Goal: Transaction & Acquisition: Subscribe to service/newsletter

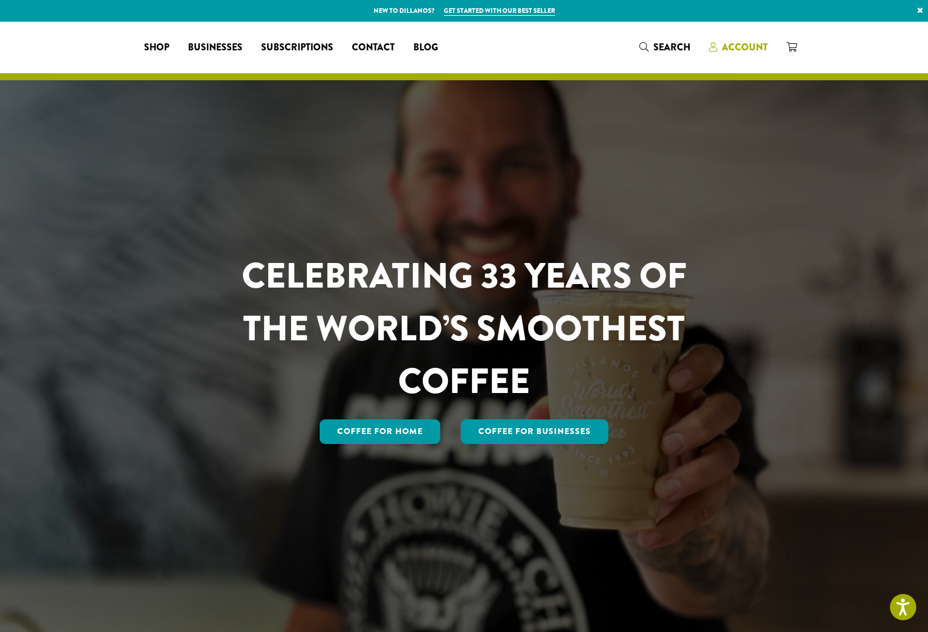
click at [738, 46] on span "Account" at bounding box center [745, 46] width 46 height 13
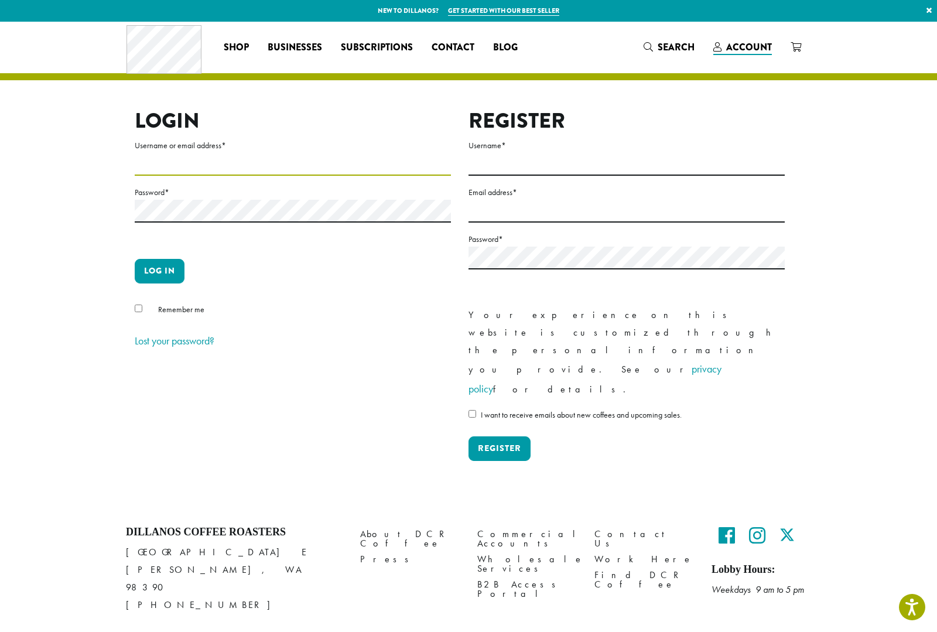
click at [320, 173] on input "Username or email address *" at bounding box center [293, 164] width 316 height 23
type input "**********"
click at [135, 259] on button "Log in" at bounding box center [160, 271] width 50 height 25
click at [159, 277] on button "Log in" at bounding box center [160, 271] width 50 height 25
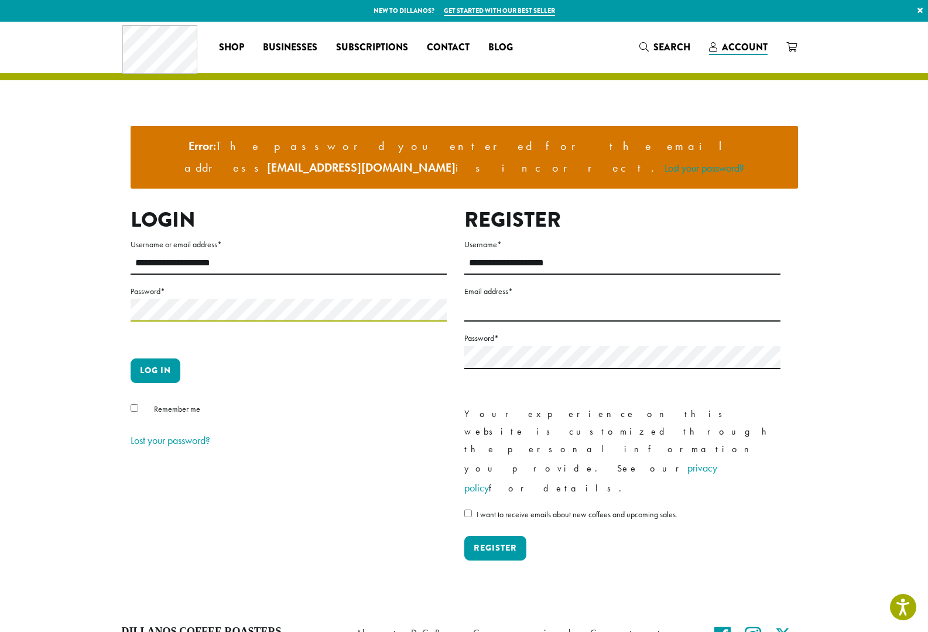
click at [131, 358] on button "Log in" at bounding box center [156, 370] width 50 height 25
click at [146, 358] on button "Log in" at bounding box center [156, 370] width 50 height 25
click at [0, 313] on section "**********" at bounding box center [464, 315] width 928 height 586
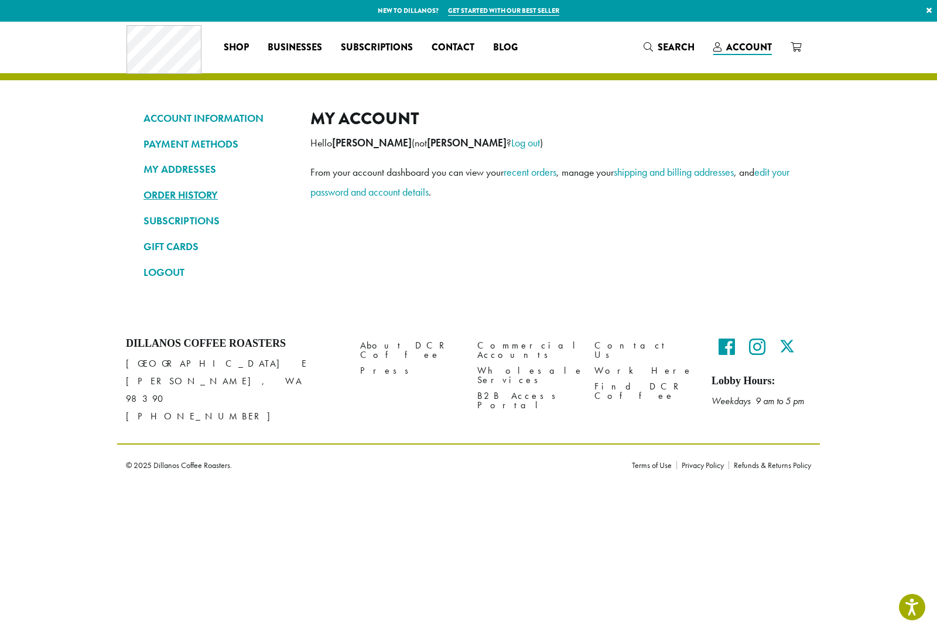
click at [179, 195] on link "ORDER HISTORY" at bounding box center [217, 195] width 149 height 20
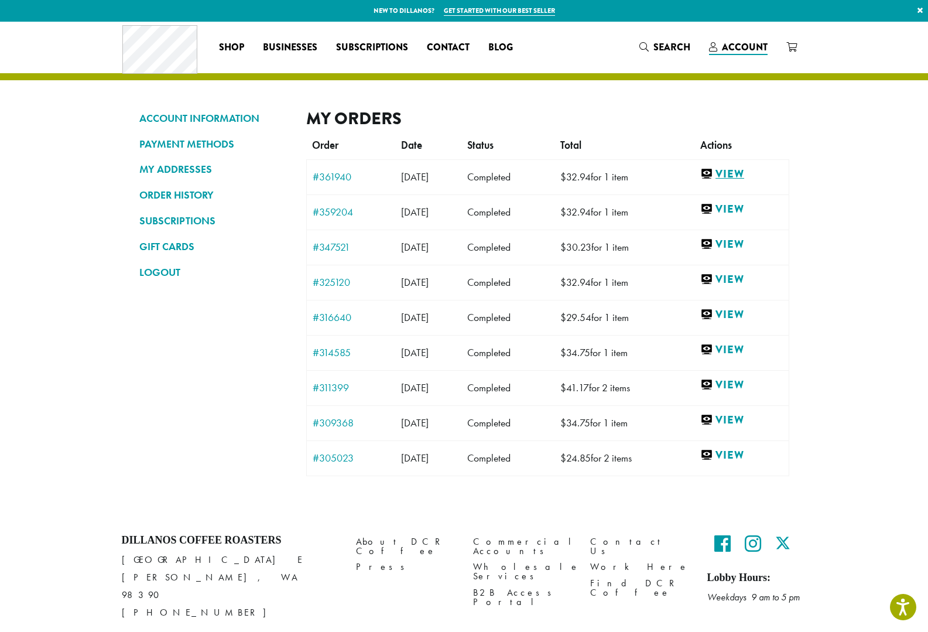
click at [740, 171] on link "View" at bounding box center [741, 174] width 82 height 15
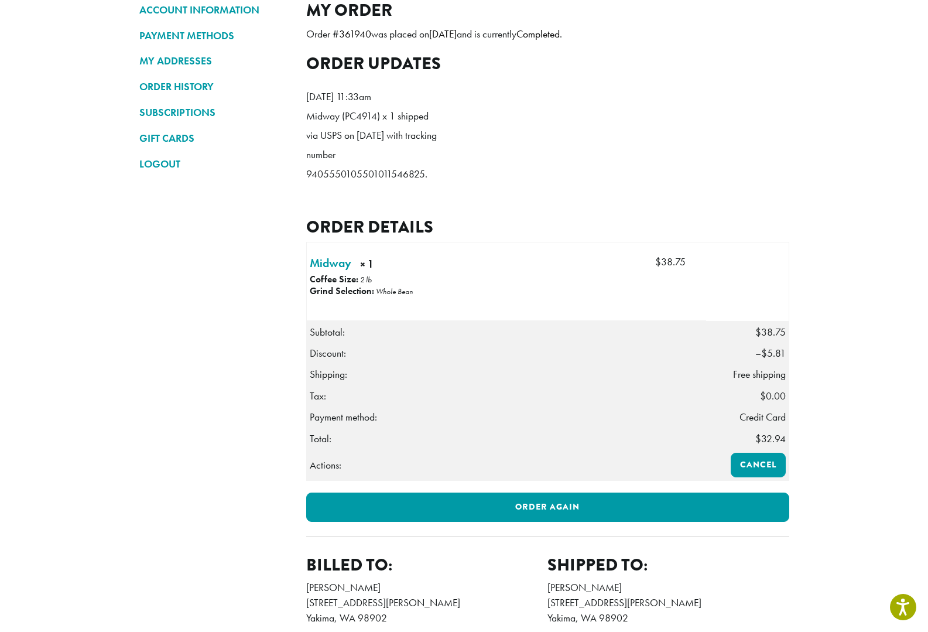
scroll to position [234, 0]
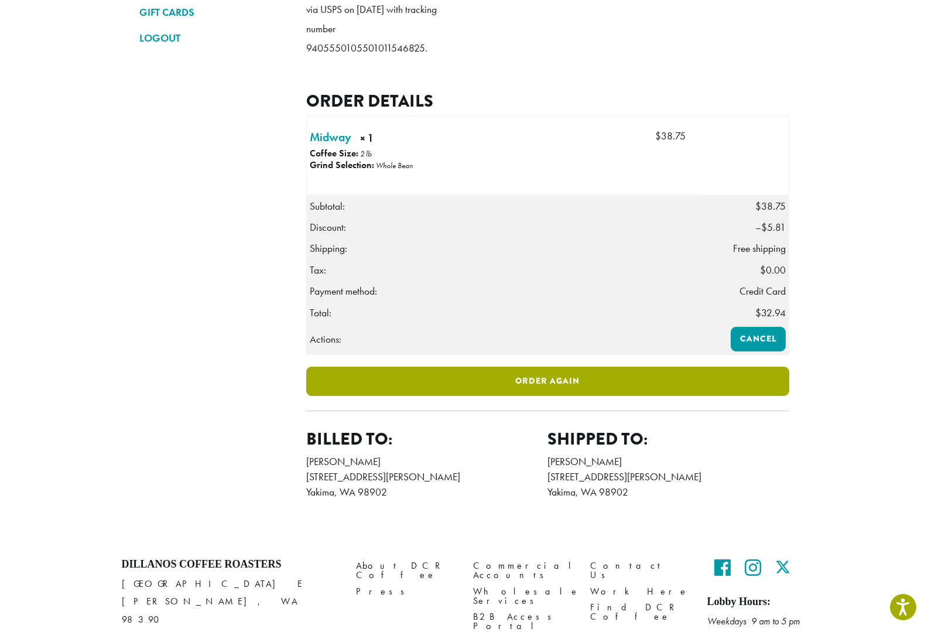
click at [552, 396] on link "Order again" at bounding box center [547, 381] width 483 height 29
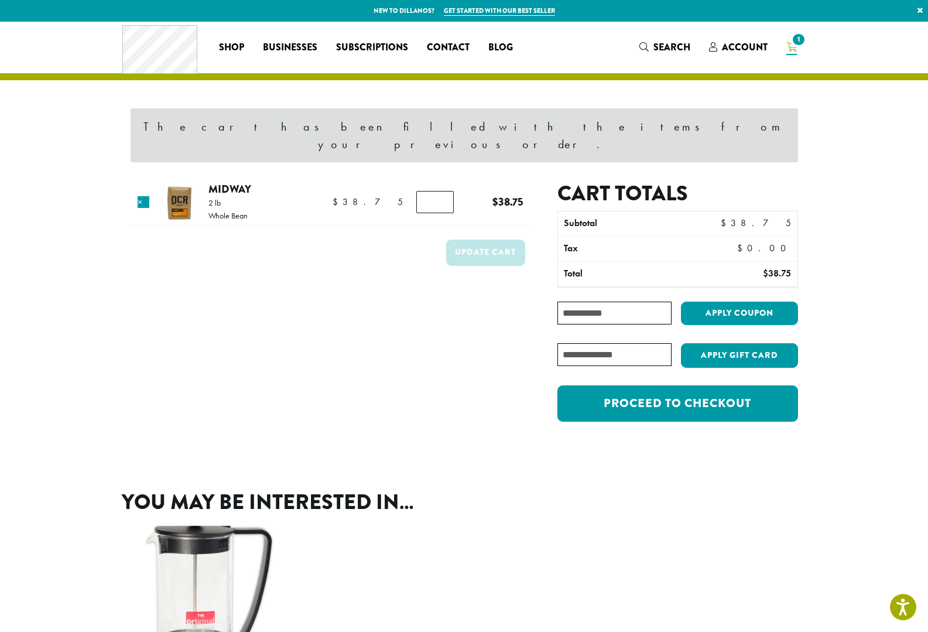
click at [633, 302] on input "Coupon:" at bounding box center [614, 313] width 114 height 23
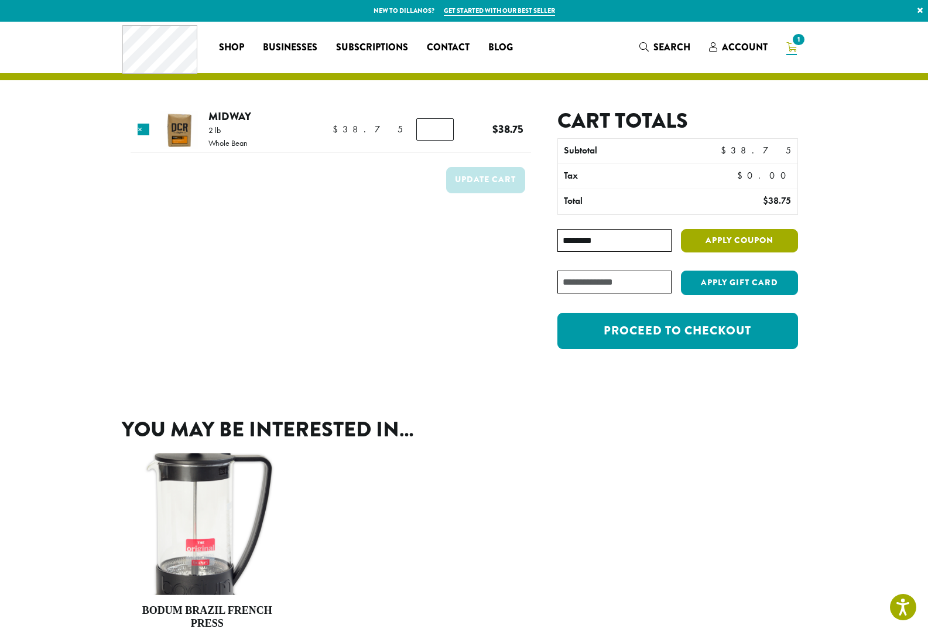
type input "********"
click at [755, 243] on button "Apply coupon" at bounding box center [739, 241] width 117 height 24
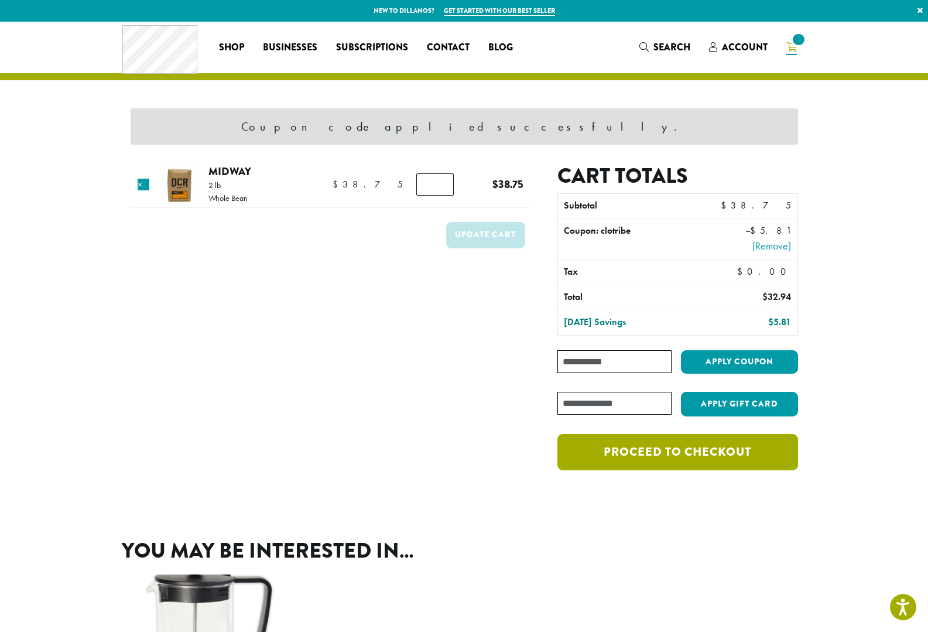
click at [702, 456] on link "Proceed to checkout" at bounding box center [677, 452] width 240 height 36
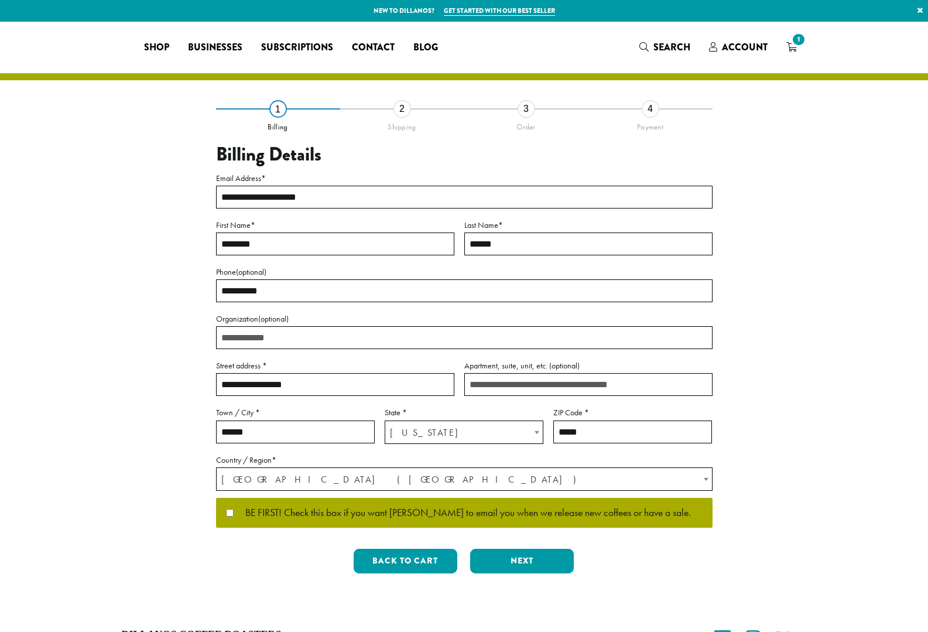
select select "**"
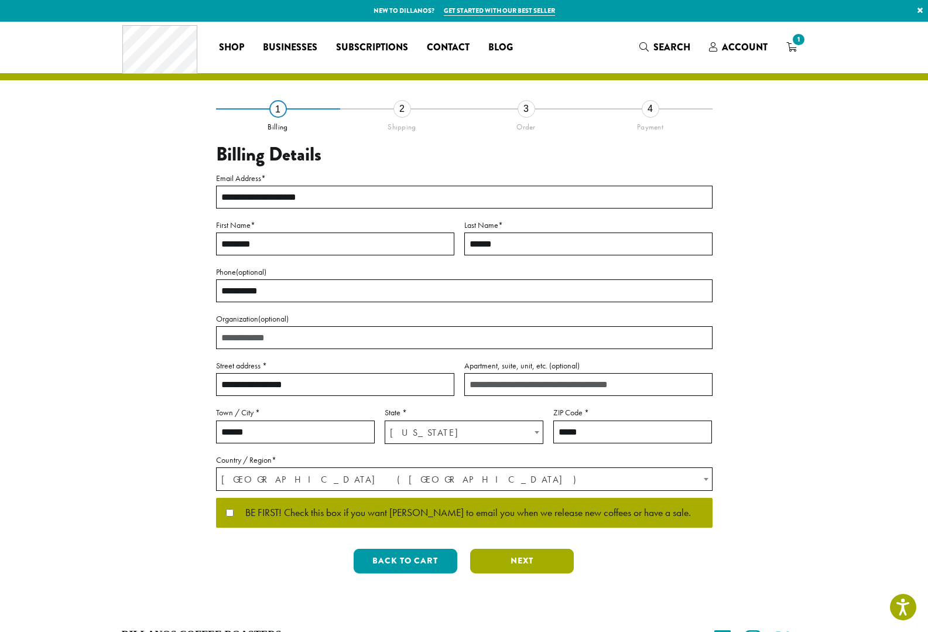
click at [517, 566] on button "Next" at bounding box center [522, 561] width 104 height 25
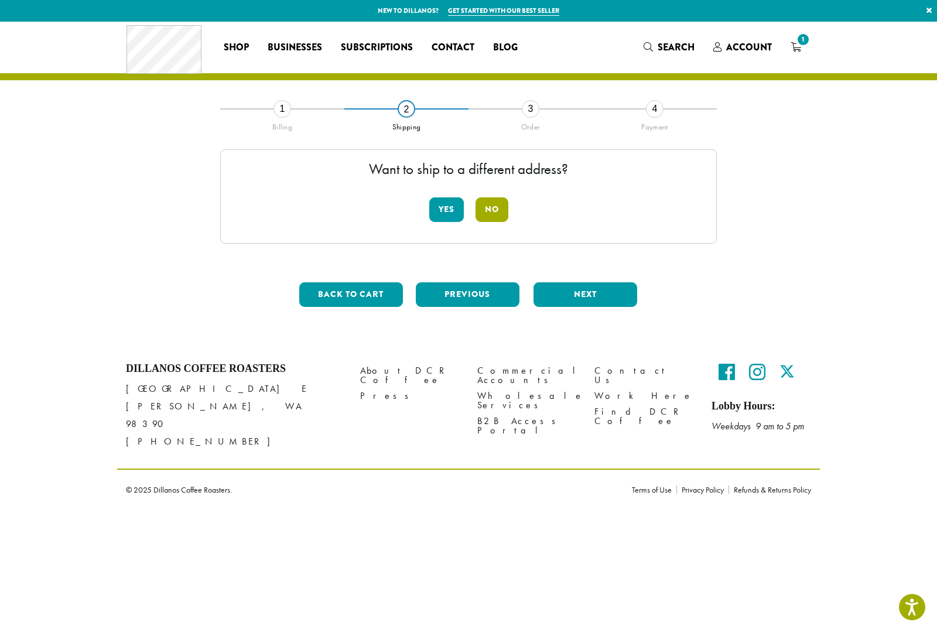
click at [490, 218] on button "No" at bounding box center [492, 209] width 33 height 25
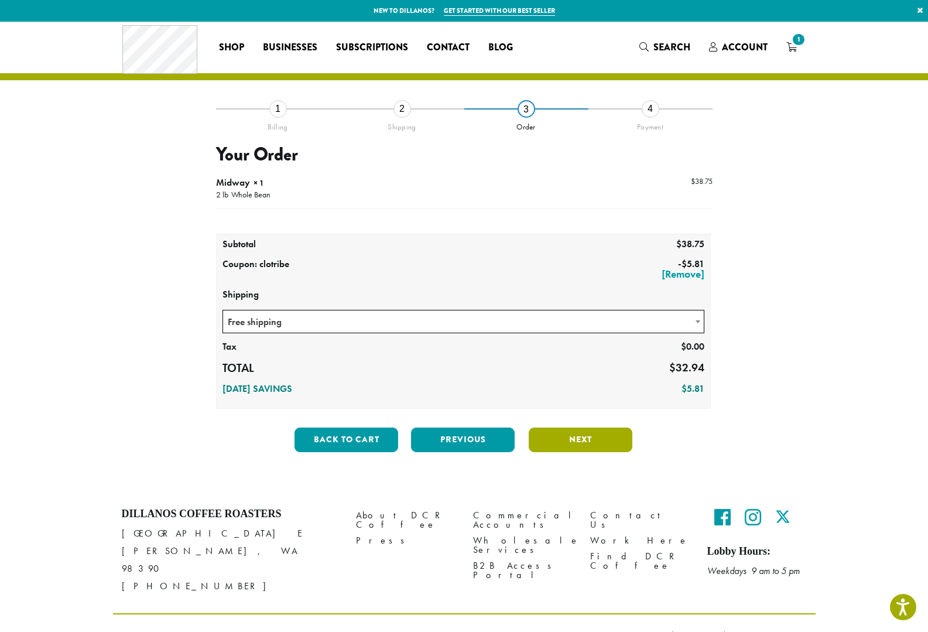
click at [596, 439] on button "Next" at bounding box center [581, 439] width 104 height 25
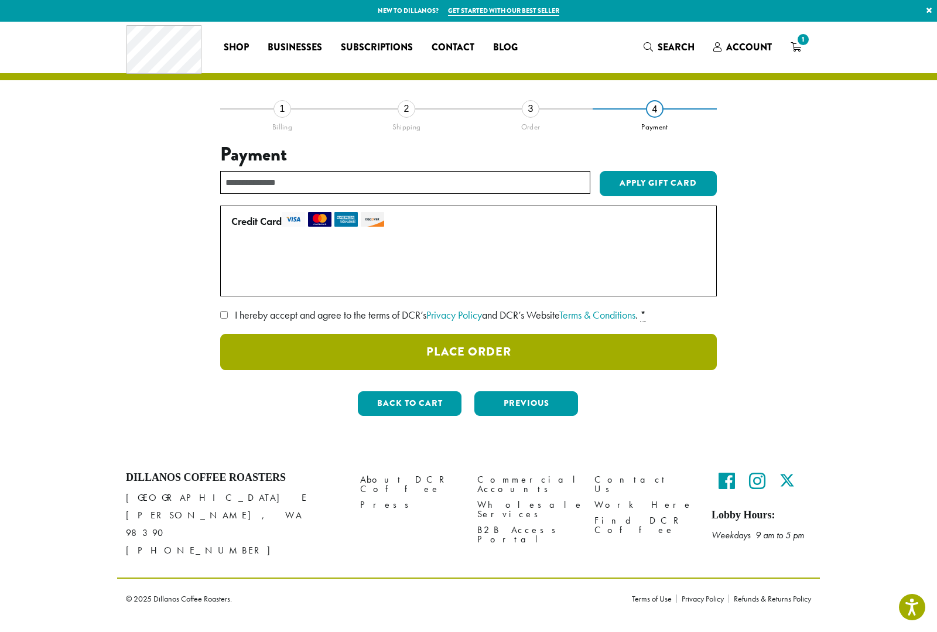
click at [427, 360] on button "Place Order" at bounding box center [468, 352] width 497 height 36
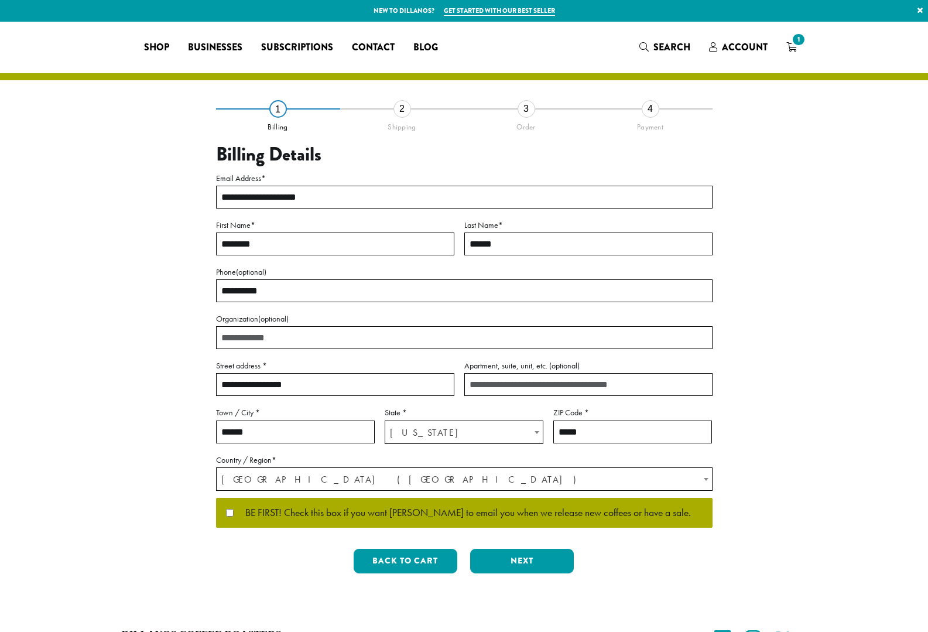
select select "**"
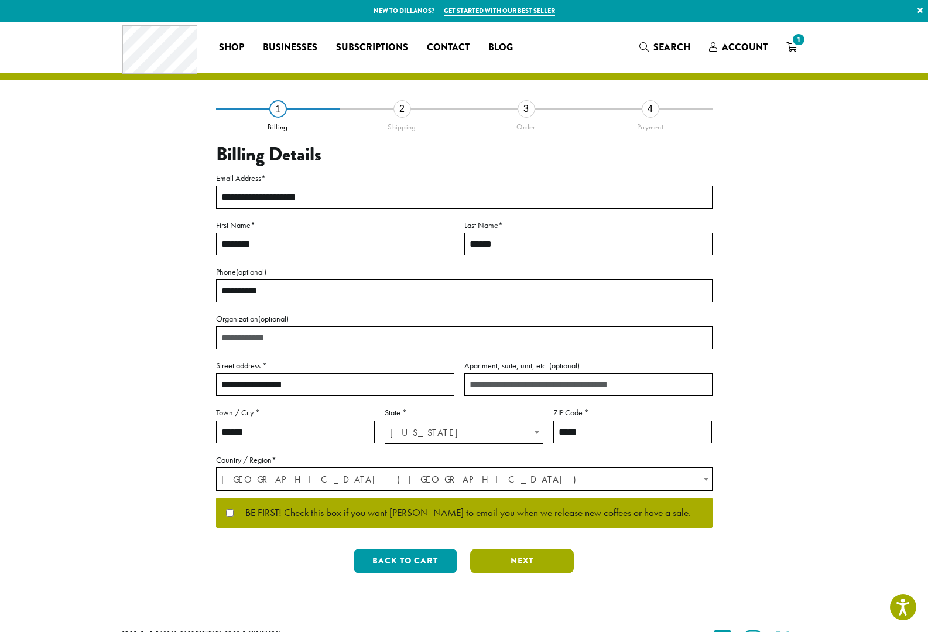
click at [544, 559] on button "Next" at bounding box center [522, 561] width 104 height 25
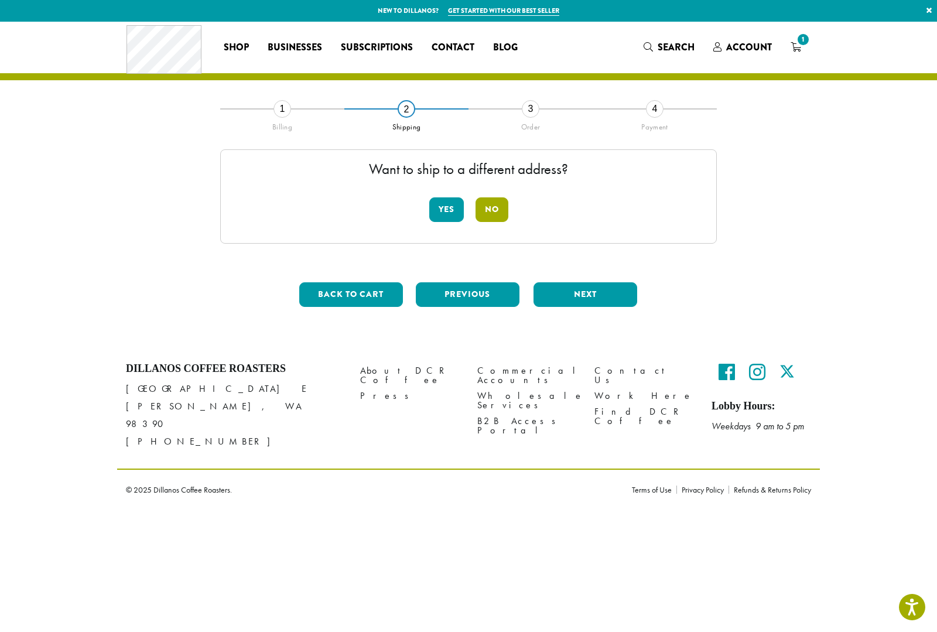
click at [492, 208] on button "No" at bounding box center [492, 209] width 33 height 25
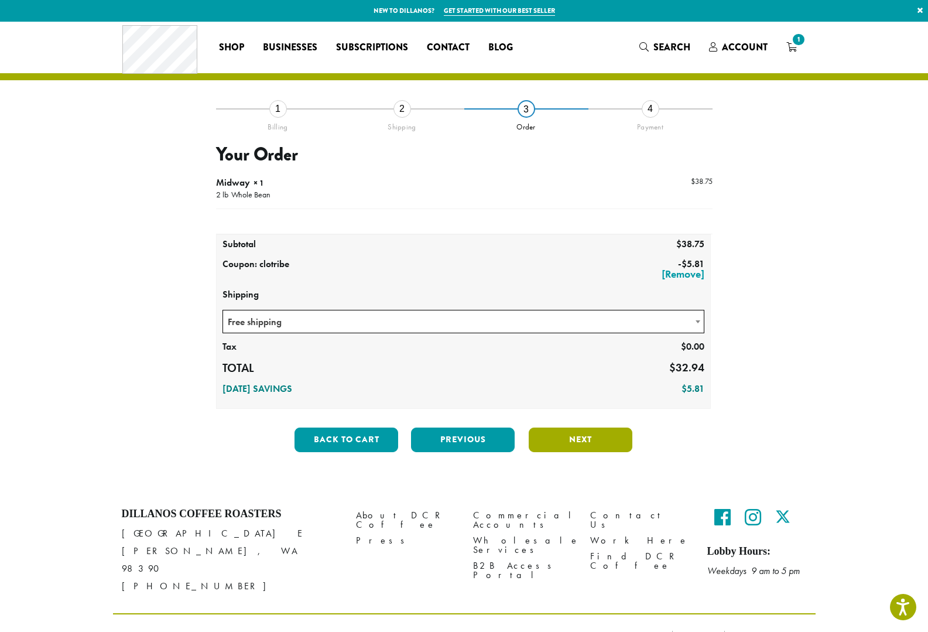
click at [558, 440] on button "Next" at bounding box center [581, 439] width 104 height 25
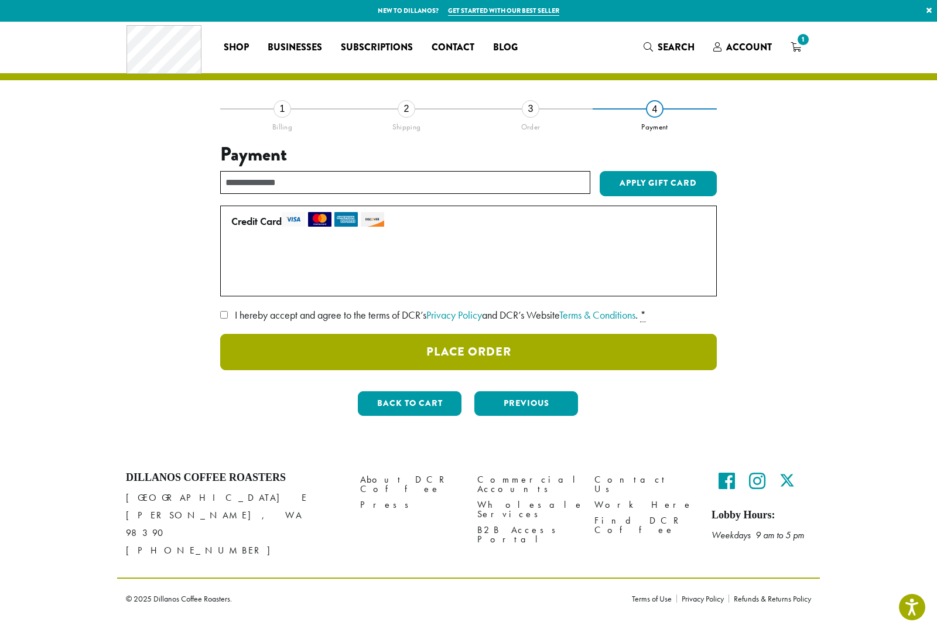
click at [553, 355] on button "Place Order" at bounding box center [468, 352] width 497 height 36
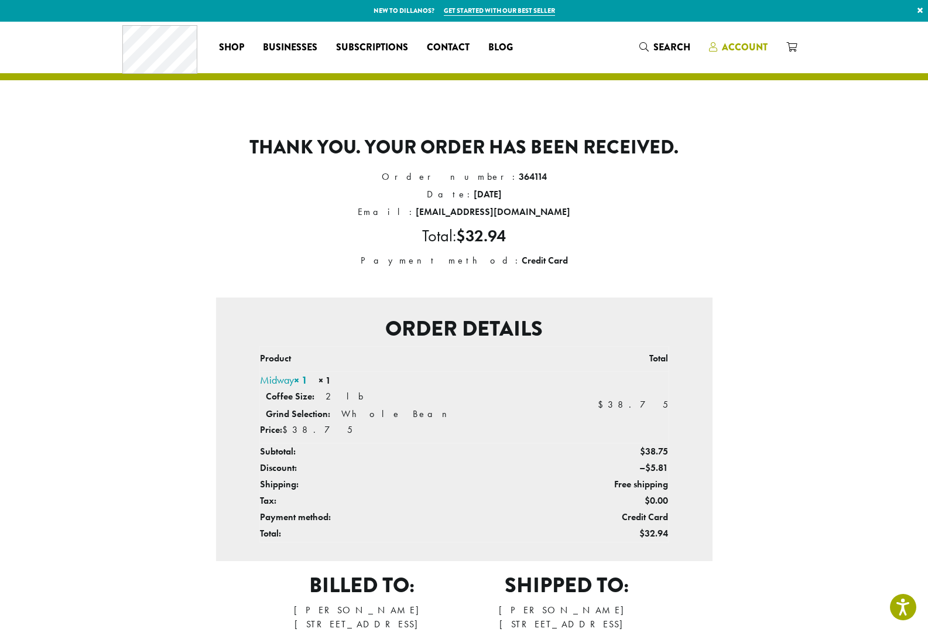
click at [745, 49] on span "Account" at bounding box center [745, 46] width 46 height 13
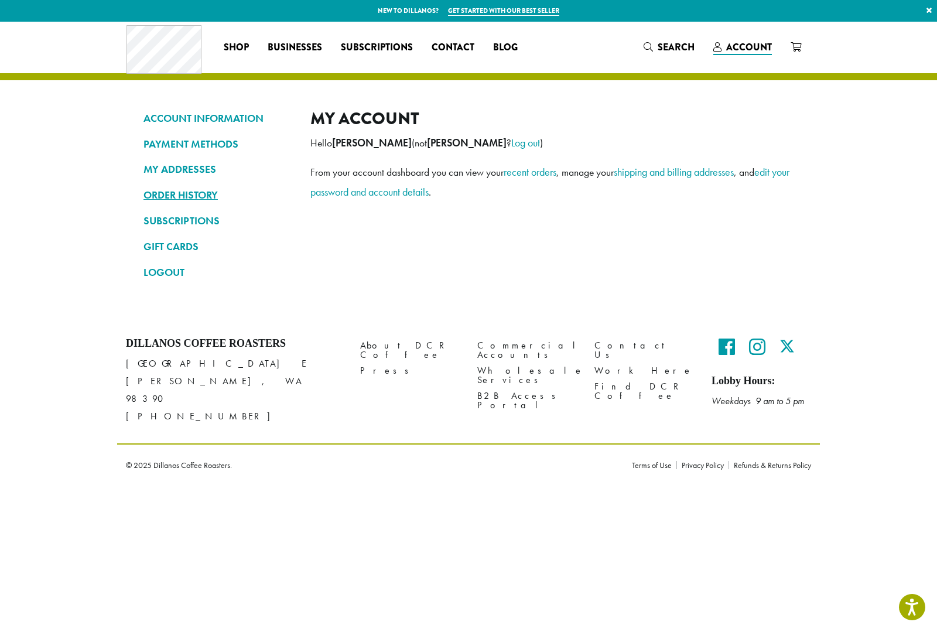
click at [176, 193] on link "ORDER HISTORY" at bounding box center [217, 195] width 149 height 20
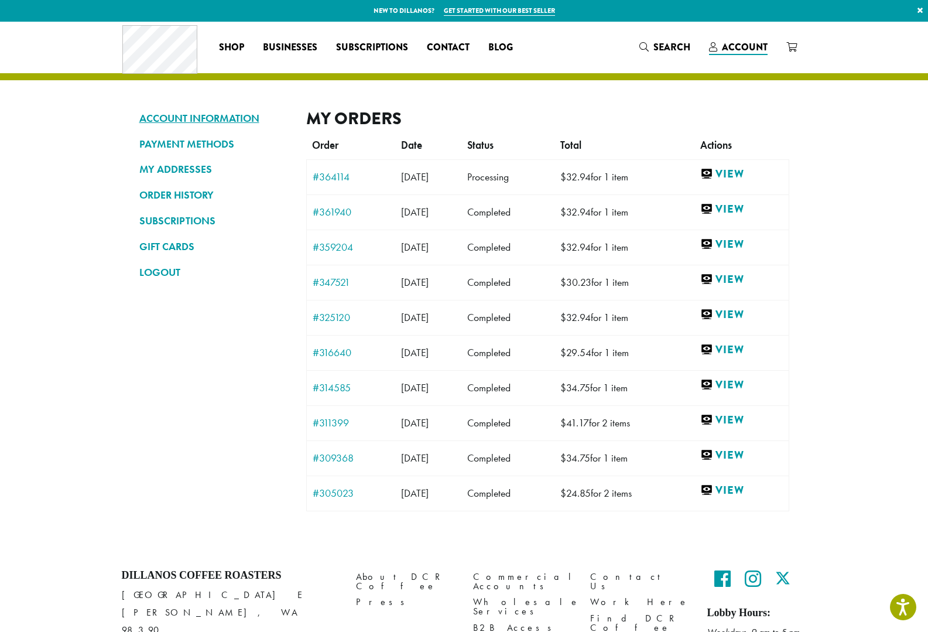
click at [225, 124] on link "ACCOUNT INFORMATION" at bounding box center [213, 118] width 149 height 20
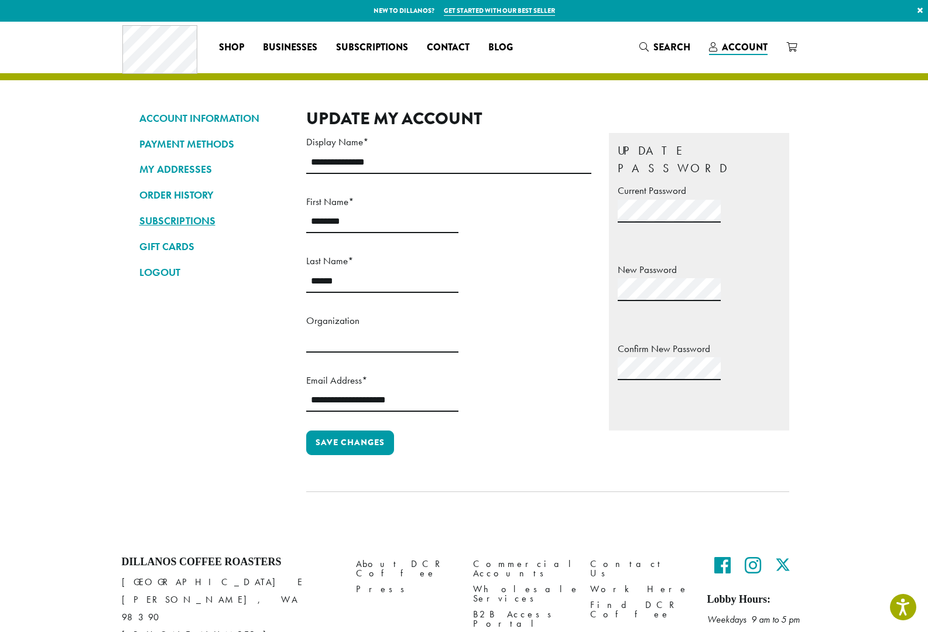
click at [194, 222] on link "SUBSCRIPTIONS" at bounding box center [213, 221] width 149 height 20
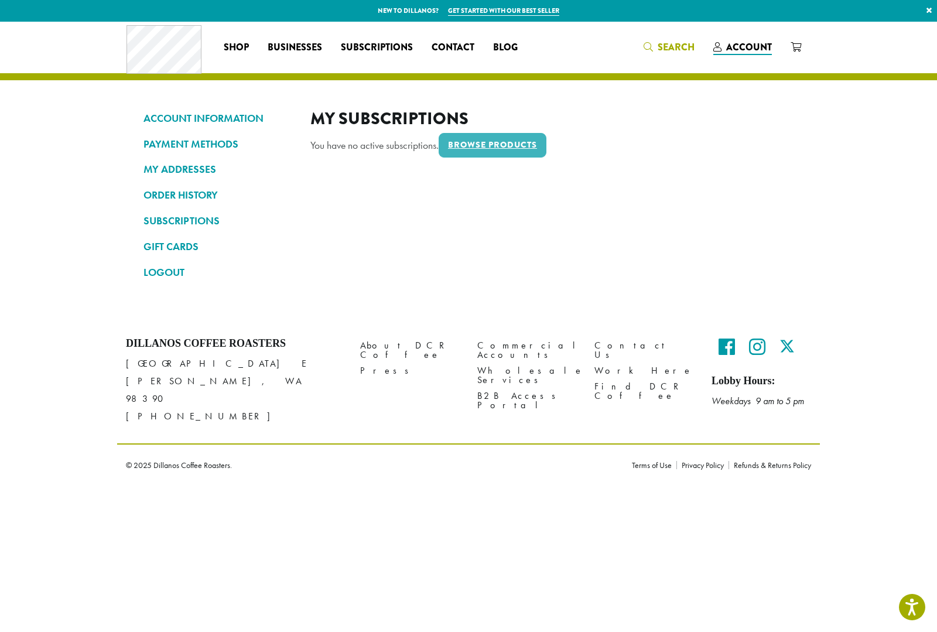
click at [655, 49] on span "Search" at bounding box center [669, 47] width 51 height 15
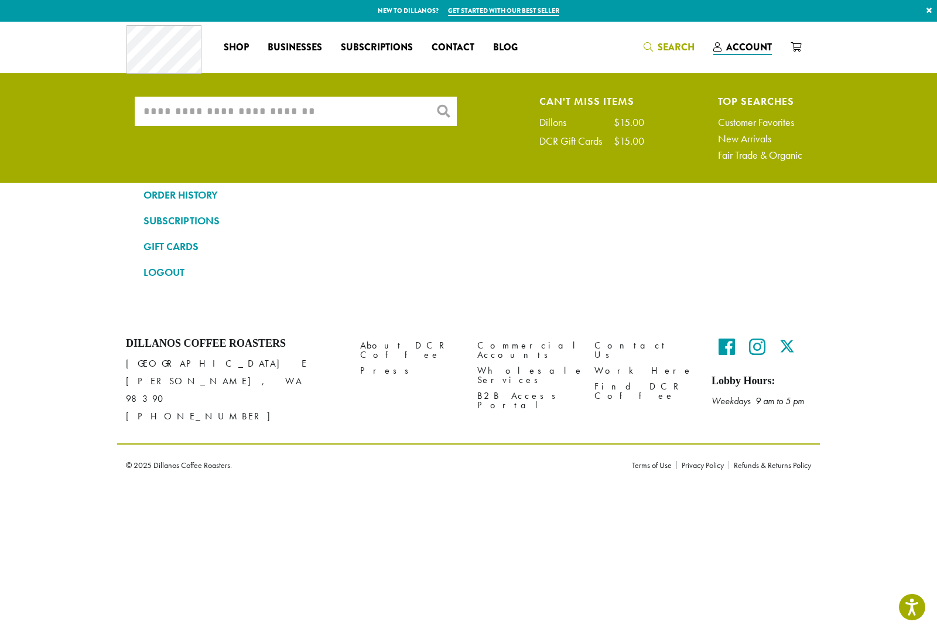
click at [388, 114] on input "What are you searching for?" at bounding box center [296, 111] width 322 height 29
type input "*"
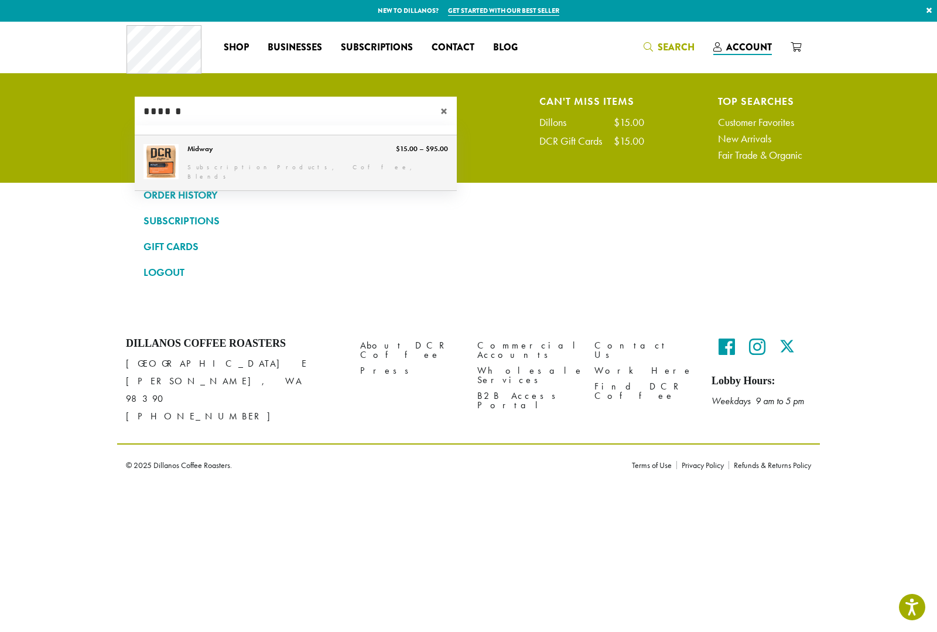
type input "******"
click at [416, 154] on link "Midway" at bounding box center [296, 162] width 322 height 55
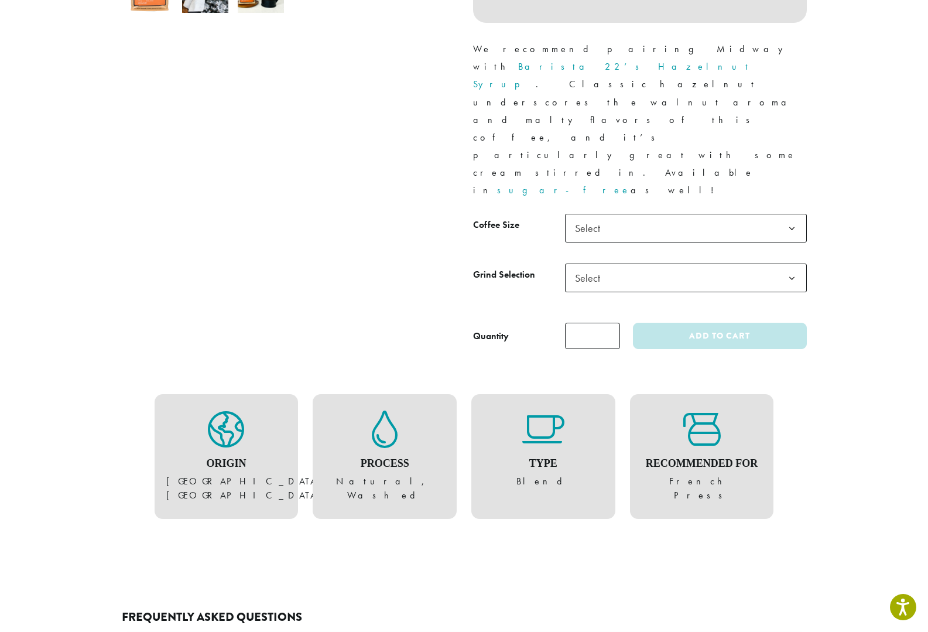
scroll to position [468, 0]
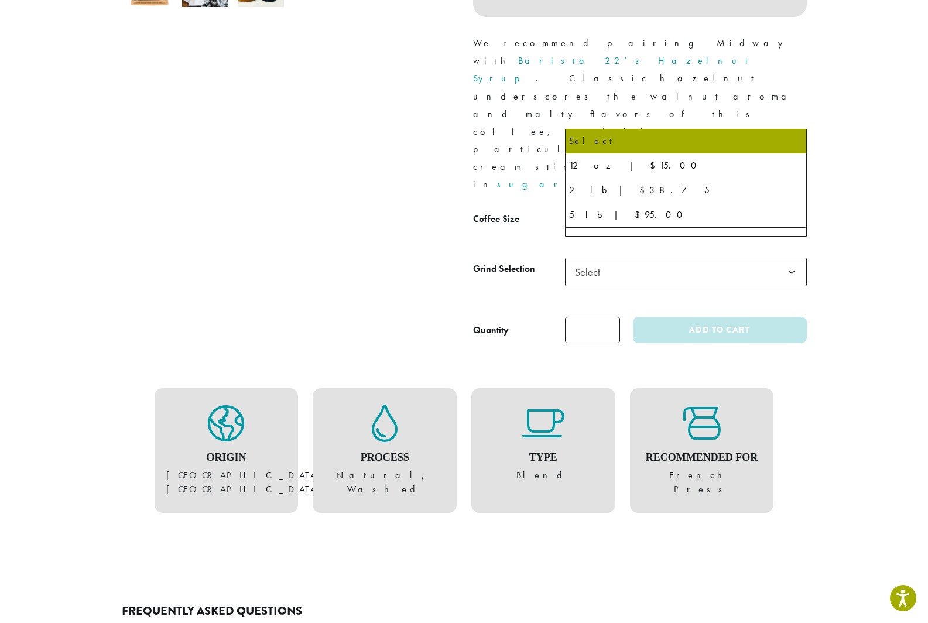
click at [649, 208] on span "Select" at bounding box center [686, 222] width 242 height 29
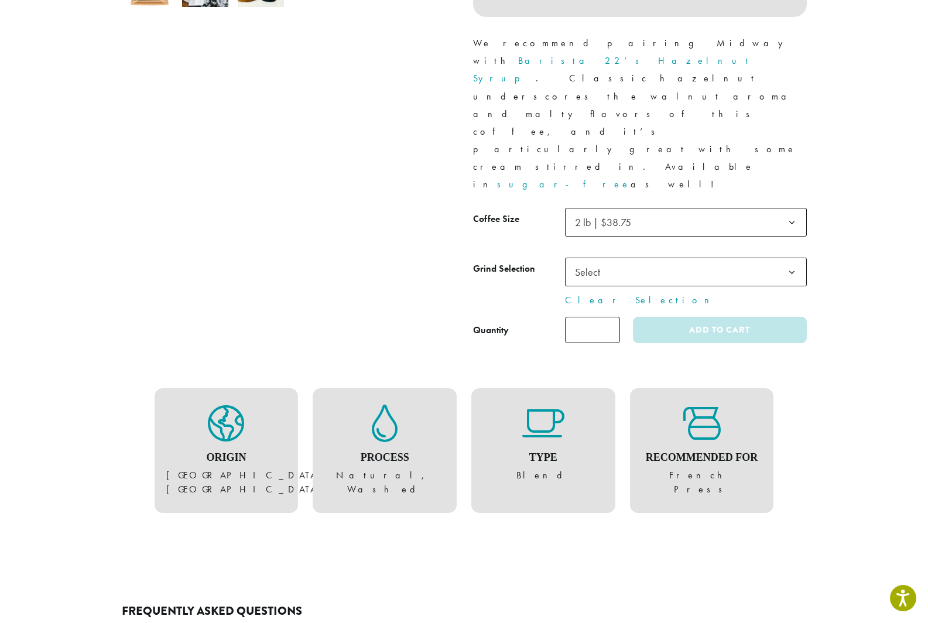
click at [637, 258] on span "Select" at bounding box center [686, 272] width 242 height 29
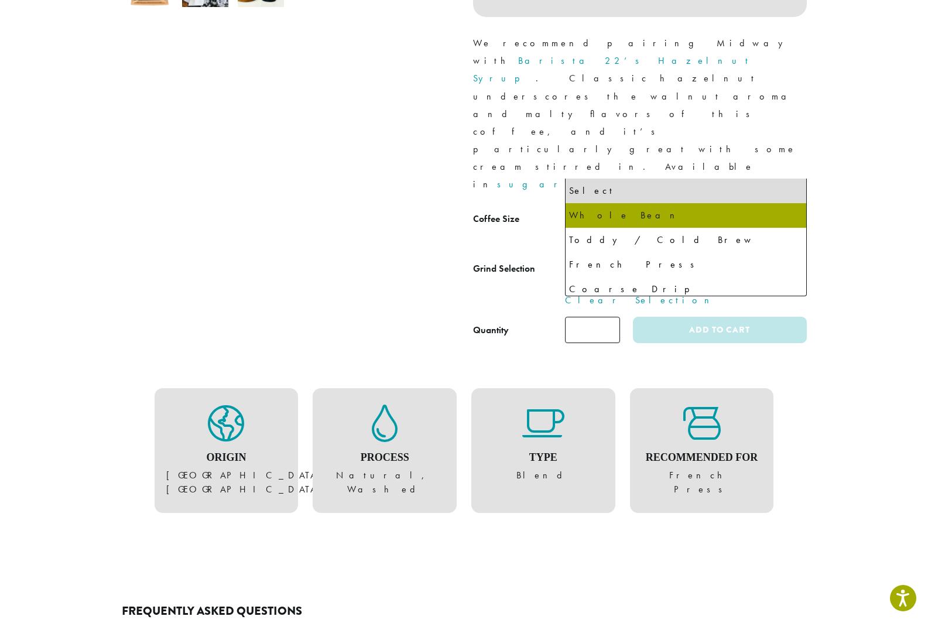
select select "**********"
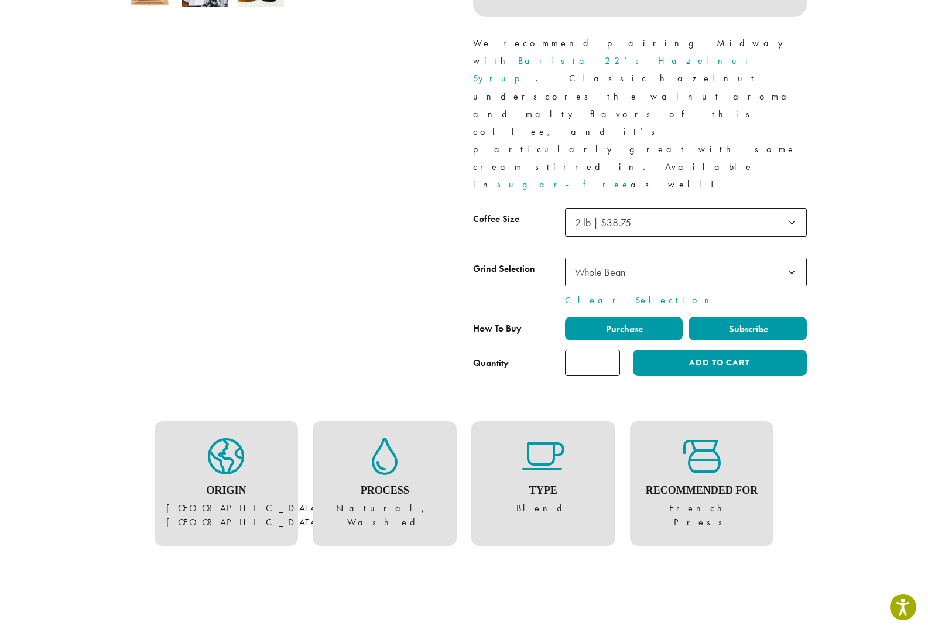
click at [740, 323] on span "Subscribe" at bounding box center [747, 329] width 41 height 12
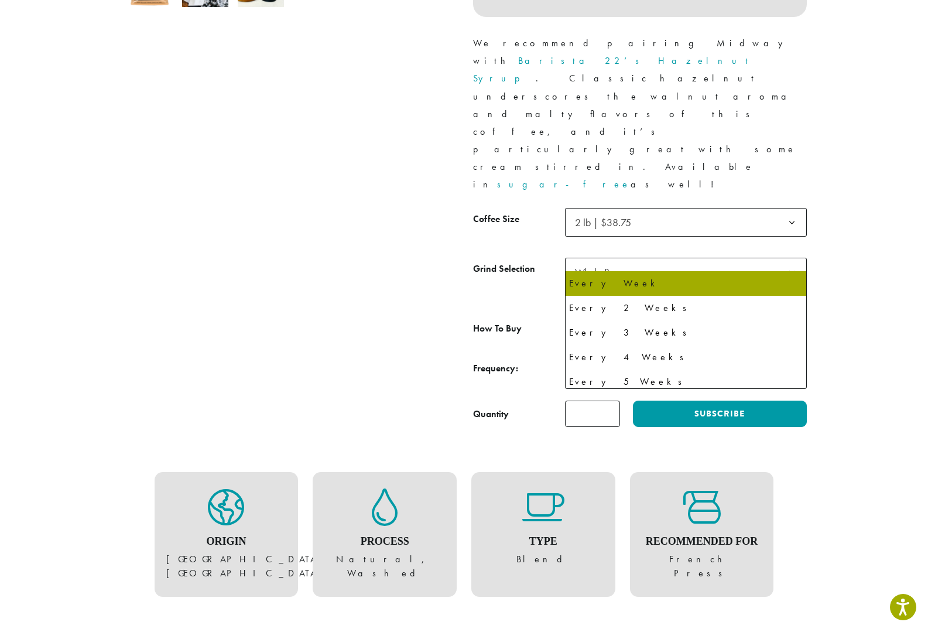
click at [717, 350] on span "Every Week" at bounding box center [686, 364] width 242 height 29
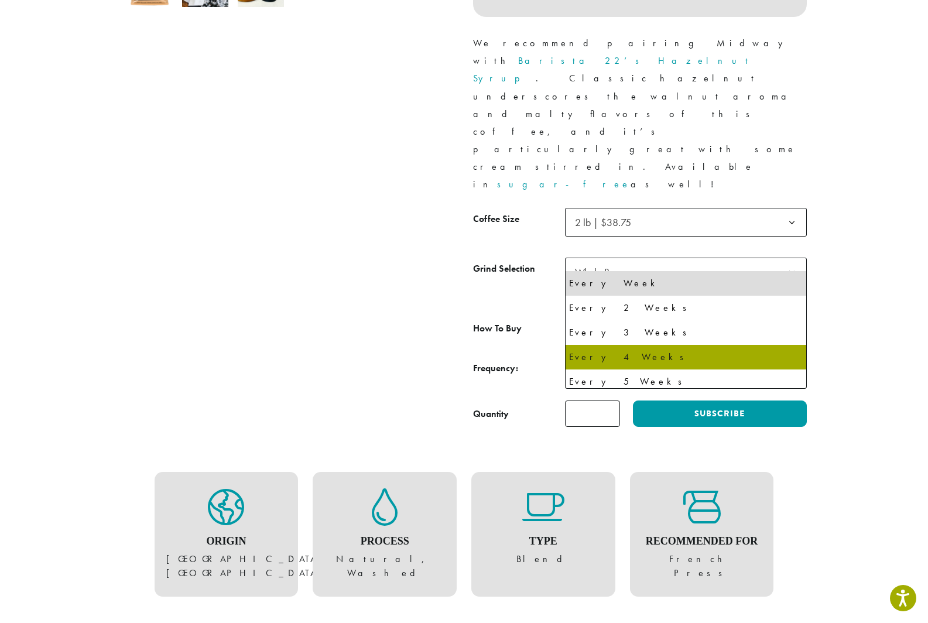
select select "******"
